Goal: Task Accomplishment & Management: Manage account settings

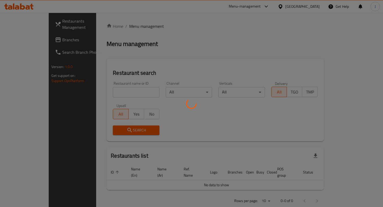
click at [97, 94] on div at bounding box center [191, 103] width 383 height 207
click at [111, 95] on div at bounding box center [191, 103] width 383 height 207
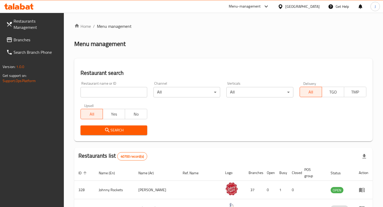
click at [128, 90] on input "search" at bounding box center [113, 92] width 67 height 10
click button "Search" at bounding box center [113, 131] width 67 height 10
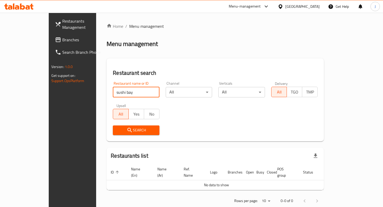
scroll to position [5, 0]
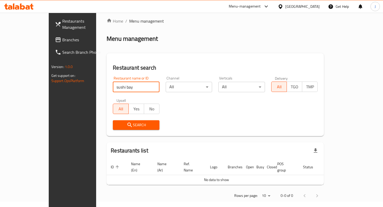
click at [113, 87] on input "sushi bay" at bounding box center [136, 87] width 47 height 10
type input "sushibay"
click button "Search" at bounding box center [136, 125] width 47 height 10
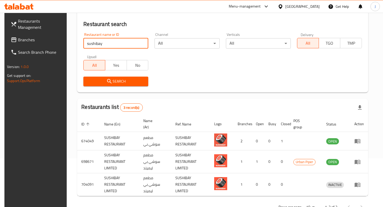
scroll to position [66, 0]
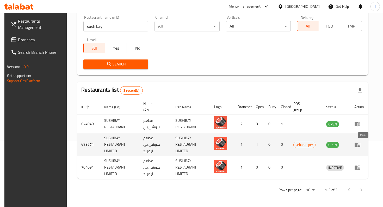
click at [360, 145] on icon "enhanced table" at bounding box center [357, 145] width 6 height 4
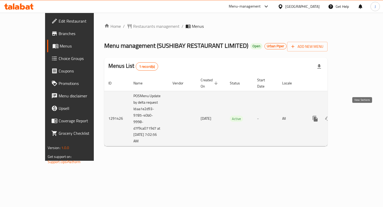
click at [355, 116] on icon "enhanced table" at bounding box center [352, 119] width 6 height 6
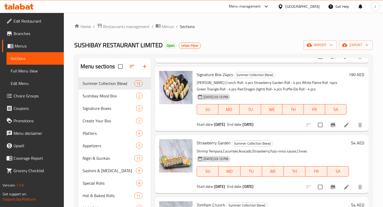
scroll to position [137, 0]
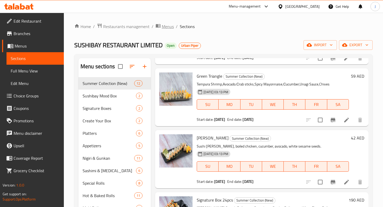
click at [169, 27] on span "Menus" at bounding box center [168, 26] width 12 height 6
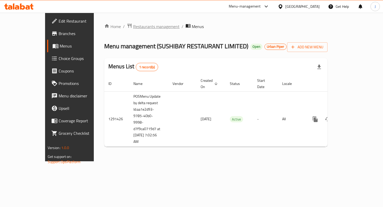
click at [139, 25] on span "Restaurants management" at bounding box center [156, 26] width 46 height 6
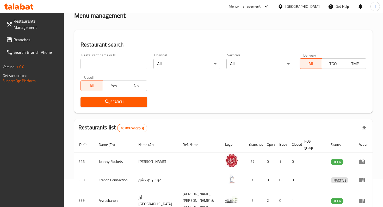
scroll to position [46, 0]
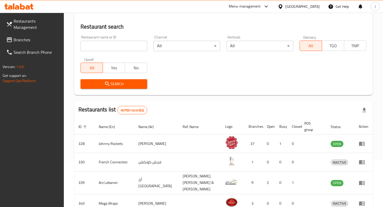
click at [119, 43] on input "search" at bounding box center [113, 46] width 67 height 10
click button "Search" at bounding box center [113, 84] width 67 height 10
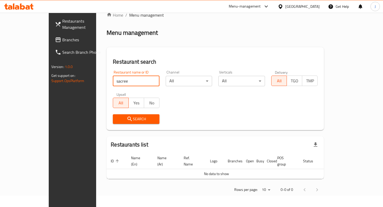
scroll to position [5, 0]
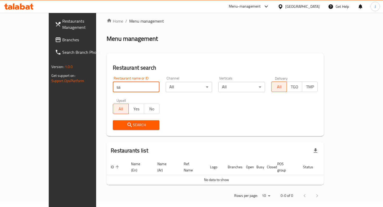
type input "s"
click at [113, 87] on input "search" at bounding box center [136, 87] width 47 height 10
paste input "Sacrée Poutine"
type input "Sacrée Poutine"
click button "Search" at bounding box center [136, 125] width 47 height 10
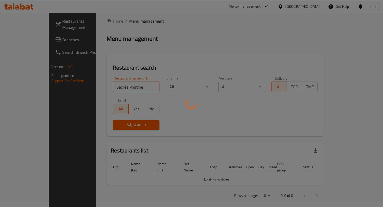
scroll to position [21, 0]
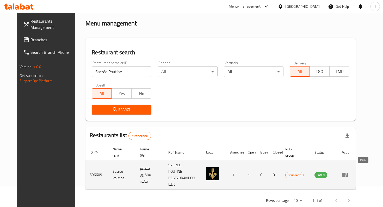
click at [347, 173] on icon "enhanced table" at bounding box center [345, 175] width 6 height 4
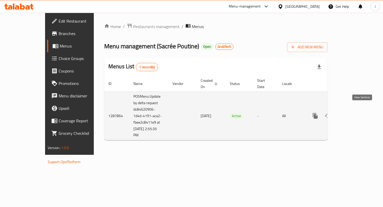
click at [358, 111] on link "enhanced table" at bounding box center [352, 116] width 12 height 12
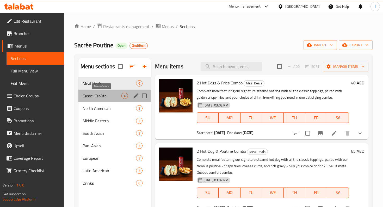
click at [103, 96] on span "Casse-Croûte" at bounding box center [101, 96] width 39 height 6
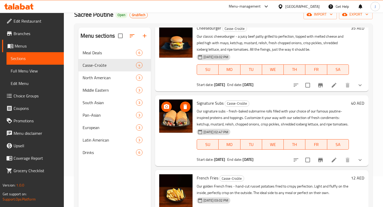
scroll to position [73, 0]
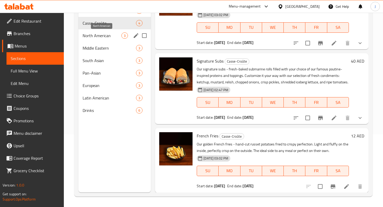
click at [105, 37] on span "North American" at bounding box center [101, 36] width 39 height 6
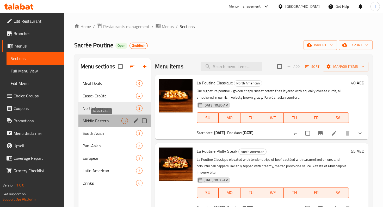
click at [107, 120] on span "Middle Eastern" at bounding box center [101, 121] width 39 height 6
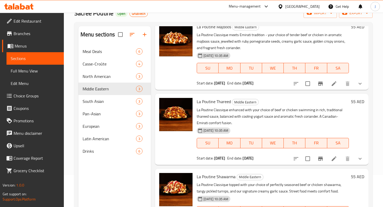
scroll to position [73, 0]
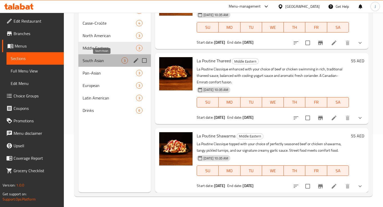
click at [107, 61] on span "South Asian" at bounding box center [101, 61] width 39 height 6
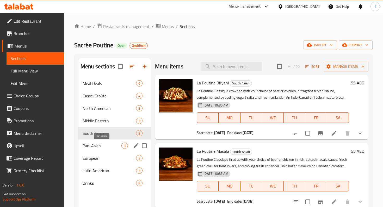
click at [99, 143] on span "Pan-Asian" at bounding box center [101, 146] width 39 height 6
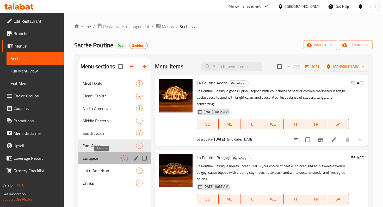
click at [104, 160] on span "European" at bounding box center [101, 158] width 39 height 6
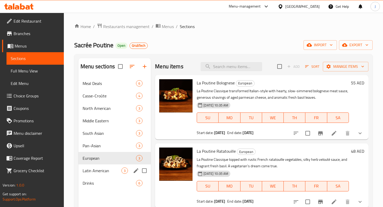
click at [108, 175] on div "Latin American 3" at bounding box center [114, 171] width 72 height 12
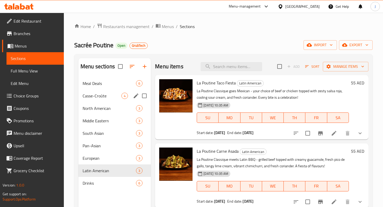
click at [104, 87] on div "Meal Deals 6" at bounding box center [114, 83] width 72 height 12
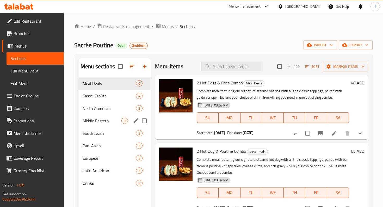
click at [108, 121] on span "Middle Eastern" at bounding box center [101, 121] width 39 height 6
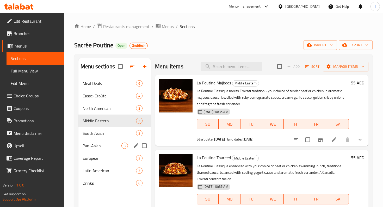
click at [113, 141] on div "Pan-Asian 3" at bounding box center [114, 146] width 72 height 12
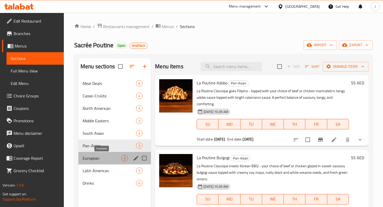
click at [106, 158] on span "European" at bounding box center [101, 158] width 39 height 6
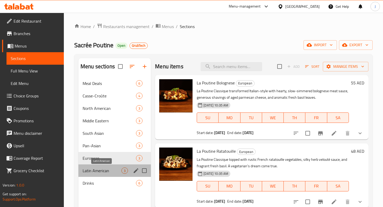
click at [107, 172] on span "Latin American" at bounding box center [101, 171] width 39 height 6
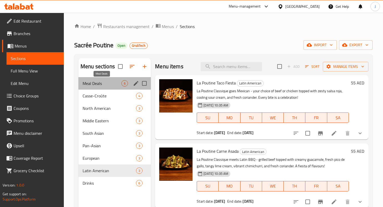
click at [111, 85] on span "Meal Deals" at bounding box center [101, 83] width 39 height 6
